Goal: Ask a question: Seek information or help from site administrators or community

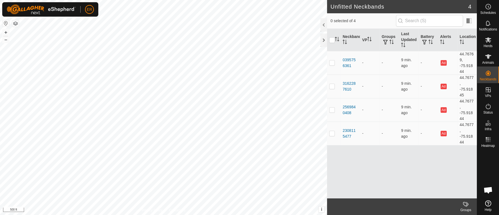
scroll to position [4848, 0]
click at [5, 30] on button "+" at bounding box center [5, 32] width 7 height 7
click at [4, 31] on button "+" at bounding box center [5, 32] width 7 height 7
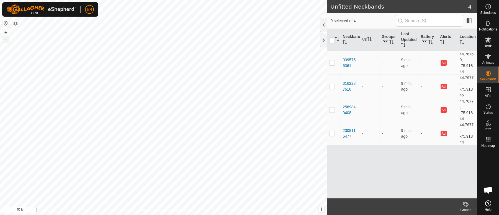
click at [4, 40] on button "–" at bounding box center [5, 39] width 7 height 7
click at [486, 189] on span "Open chat" at bounding box center [488, 191] width 9 height 8
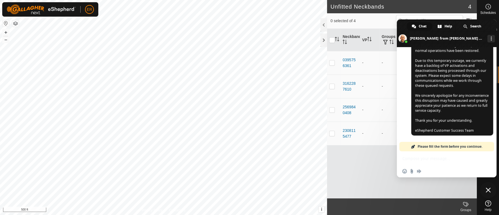
scroll to position [4847, 0]
click at [476, 25] on span "Search" at bounding box center [475, 26] width 11 height 8
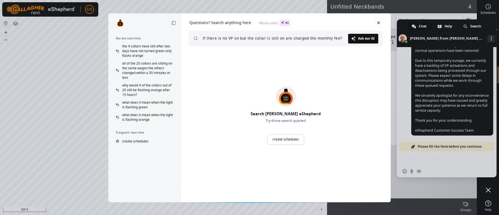
click at [365, 39] on span "Ask our AI" at bounding box center [366, 38] width 17 height 3
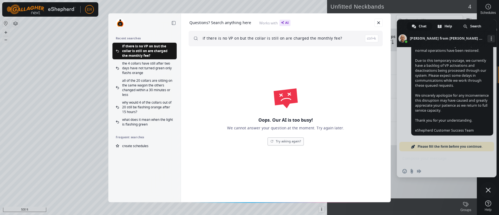
click at [288, 142] on link "Try asking again?" at bounding box center [286, 141] width 36 height 8
click at [233, 37] on input "if there is no VP on but the collar is still on are charged the monthly fee?" at bounding box center [291, 39] width 176 height 16
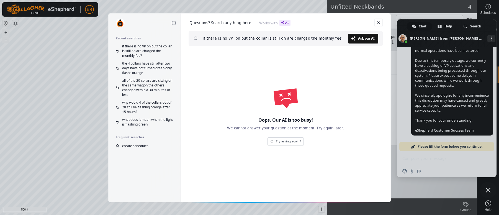
click at [233, 37] on input "if there is no VP on but the collar is still on are charged the monthly fee?" at bounding box center [275, 39] width 145 height 16
type input "if there is no VP is on but the collar is still on are charged the monthly fee?"
click at [364, 38] on span "Ask our AI" at bounding box center [366, 38] width 17 height 3
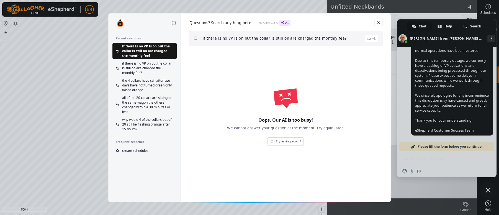
click at [486, 191] on div "Collapse sidebar Recent searches if there is no VP is on but the collar is stil…" at bounding box center [249, 107] width 499 height 215
click at [380, 22] on link "Close" at bounding box center [379, 23] width 8 height 8
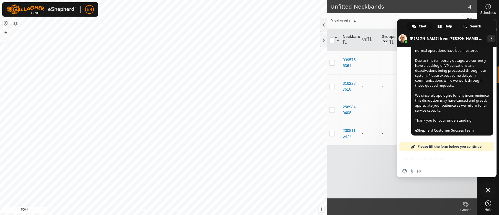
click at [489, 190] on span "Close chat" at bounding box center [488, 190] width 5 height 5
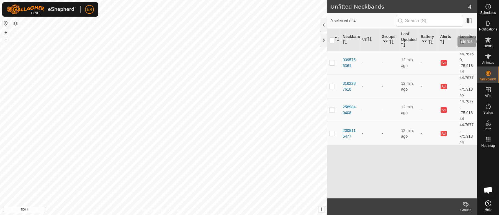
click at [489, 40] on icon at bounding box center [488, 39] width 6 height 5
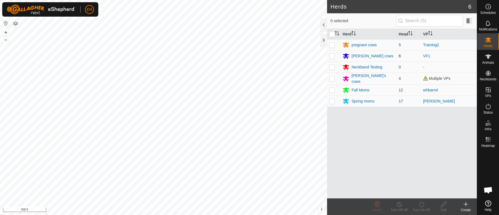
click at [331, 56] on p-checkbox at bounding box center [332, 56] width 6 height 4
click at [332, 56] on p-checkbox at bounding box center [332, 56] width 6 height 4
checkbox input "false"
click at [490, 57] on icon at bounding box center [488, 56] width 7 height 7
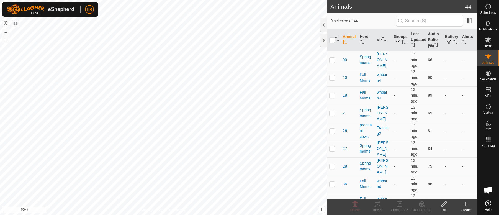
scroll to position [4847, 0]
